Goal: Find specific page/section: Find specific page/section

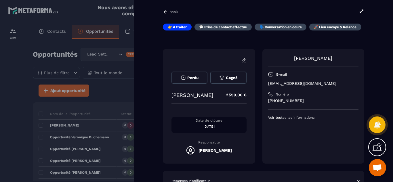
click at [17, 92] on div at bounding box center [196, 91] width 393 height 182
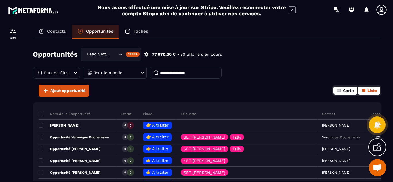
click at [343, 90] on span "Carte" at bounding box center [348, 90] width 11 height 5
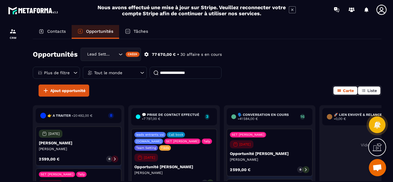
click at [370, 91] on span "Liste" at bounding box center [371, 90] width 9 height 5
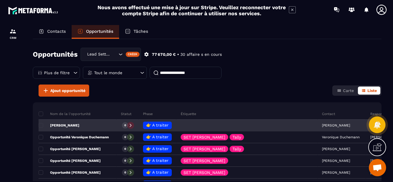
click at [168, 123] on span "👉 A traiter" at bounding box center [157, 125] width 22 height 5
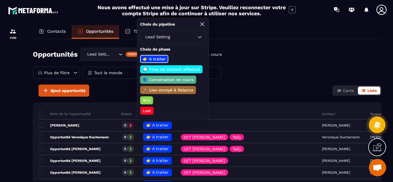
click at [237, 91] on div "Ajout opportunité Carte Liste" at bounding box center [207, 90] width 348 height 12
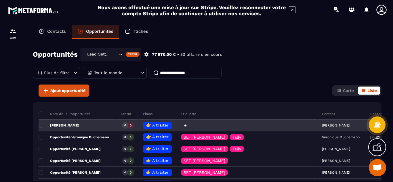
click at [187, 126] on icon at bounding box center [185, 126] width 4 height 4
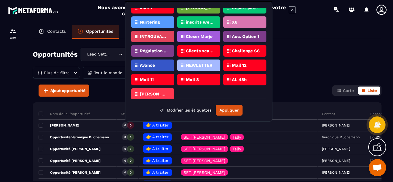
scroll to position [342, 0]
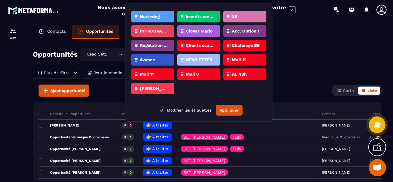
click at [156, 88] on p "[PERSON_NAME]" at bounding box center [154, 88] width 28 height 4
click at [155, 89] on p "[PERSON_NAME]" at bounding box center [154, 88] width 28 height 4
click at [228, 110] on button "Appliquer" at bounding box center [229, 110] width 27 height 11
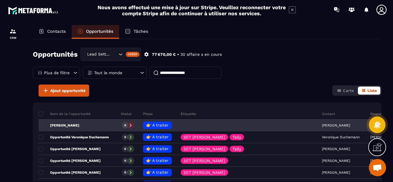
click at [132, 126] on icon at bounding box center [130, 125] width 4 height 4
